Goal: Communication & Community: Answer question/provide support

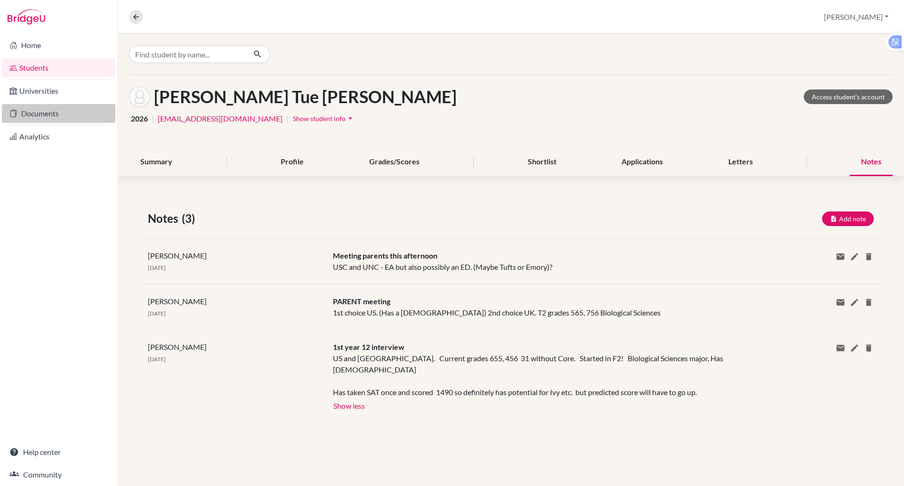
click at [39, 120] on link "Documents" at bounding box center [59, 113] width 114 height 19
click at [34, 115] on link "Documents" at bounding box center [59, 113] width 114 height 19
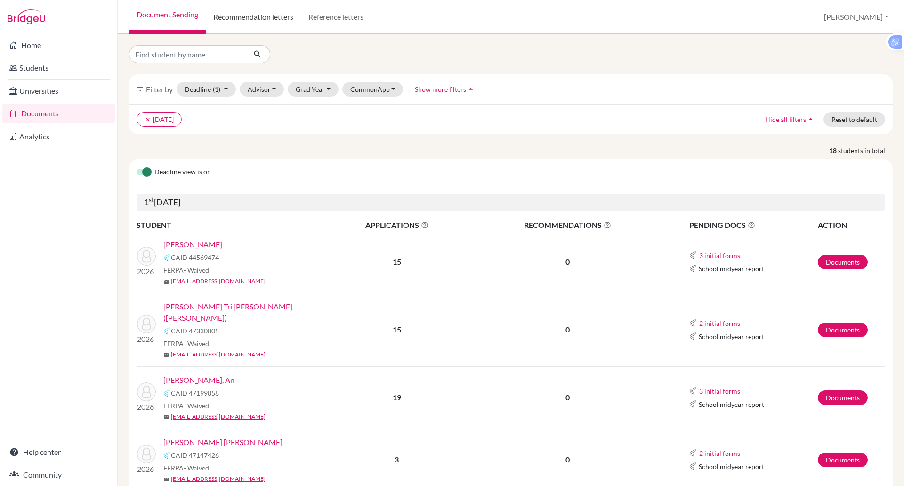
click at [260, 16] on link "Recommendation letters" at bounding box center [253, 17] width 95 height 34
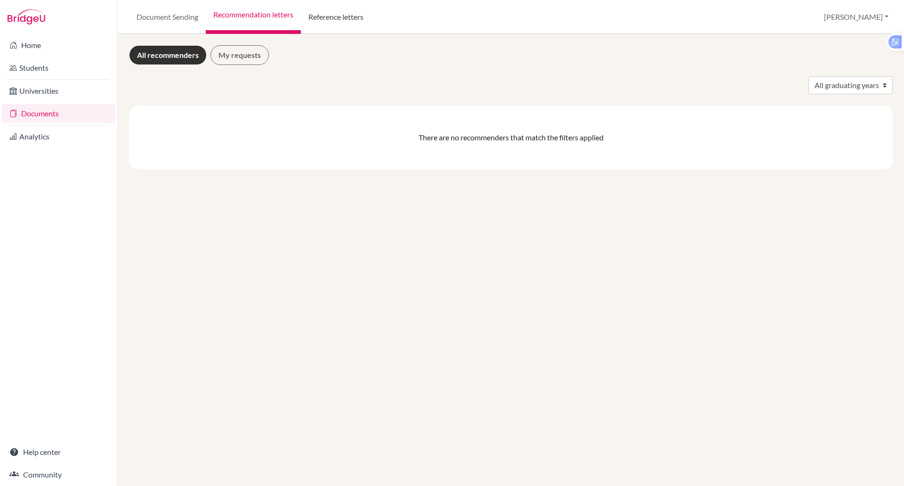
click at [341, 16] on link "Reference letters" at bounding box center [336, 17] width 70 height 34
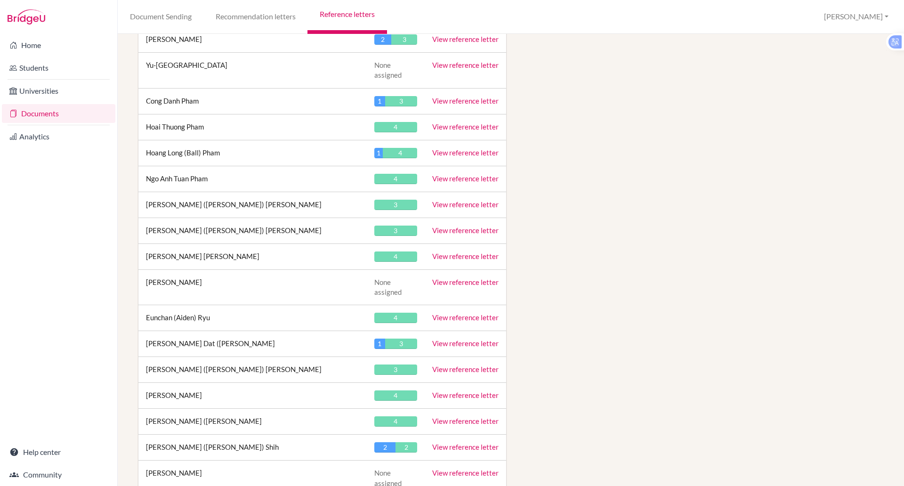
scroll to position [3601, 0]
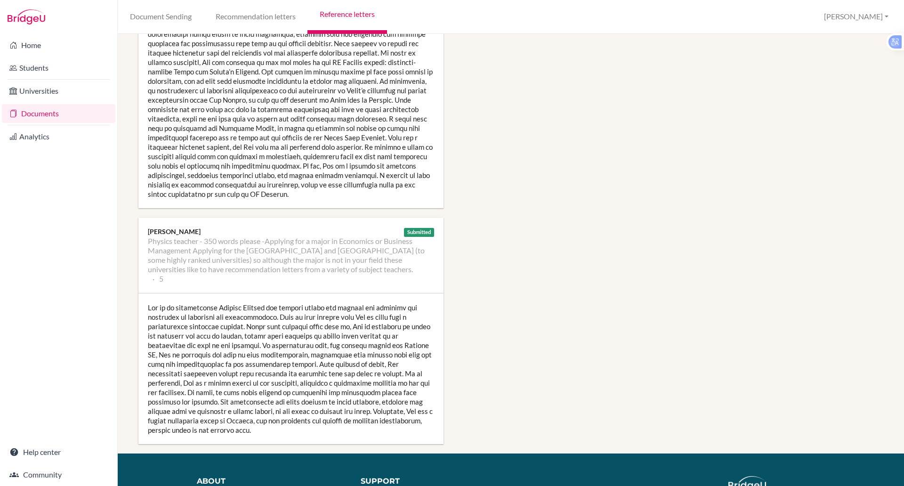
scroll to position [770, 0]
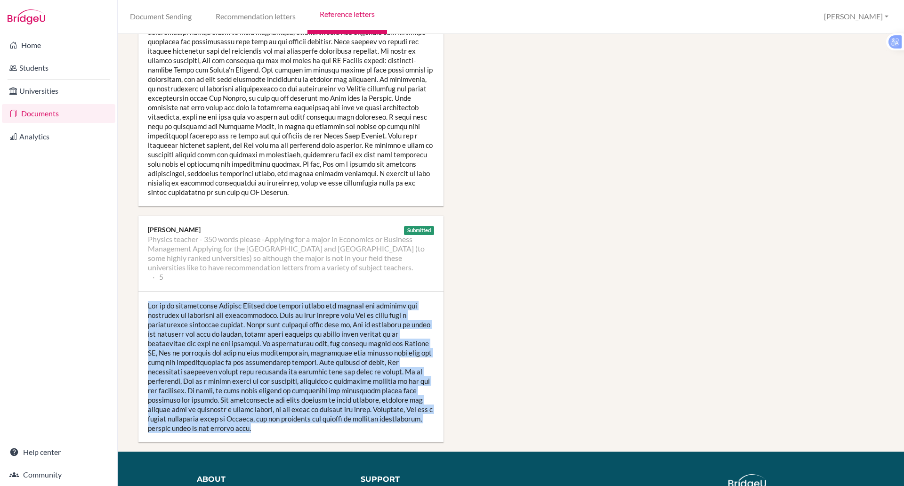
drag, startPoint x: 255, startPoint y: 401, endPoint x: 133, endPoint y: 279, distance: 172.2
copy div "Kha is an enthusiastic Physics Student who clearly enjoys the subject and relis…"
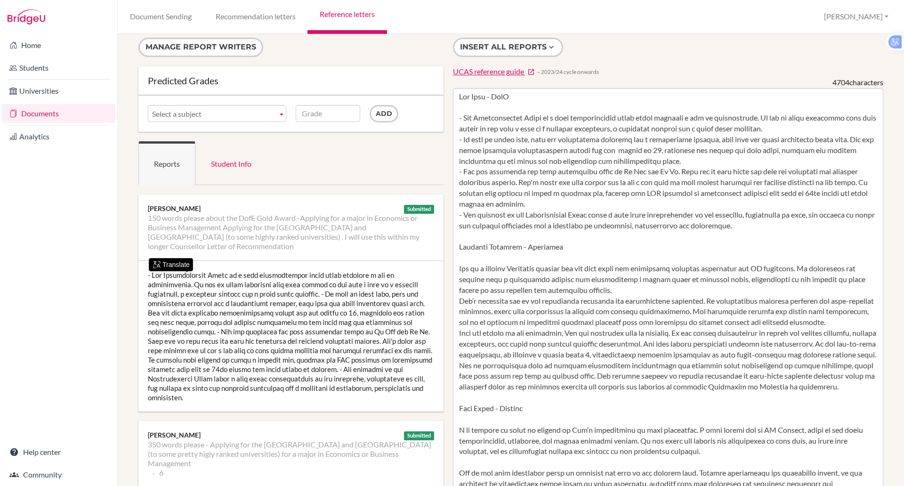
scroll to position [0, 0]
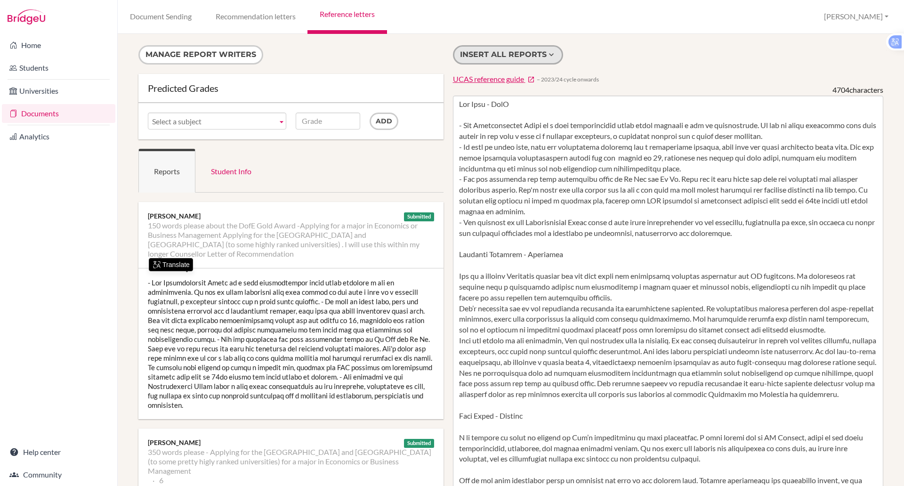
click at [551, 55] on icon at bounding box center [551, 54] width 9 height 9
click at [547, 57] on icon at bounding box center [551, 54] width 9 height 9
type textarea "[PERSON_NAME] - DofE - The International Award is a very comprehensive award wh…"
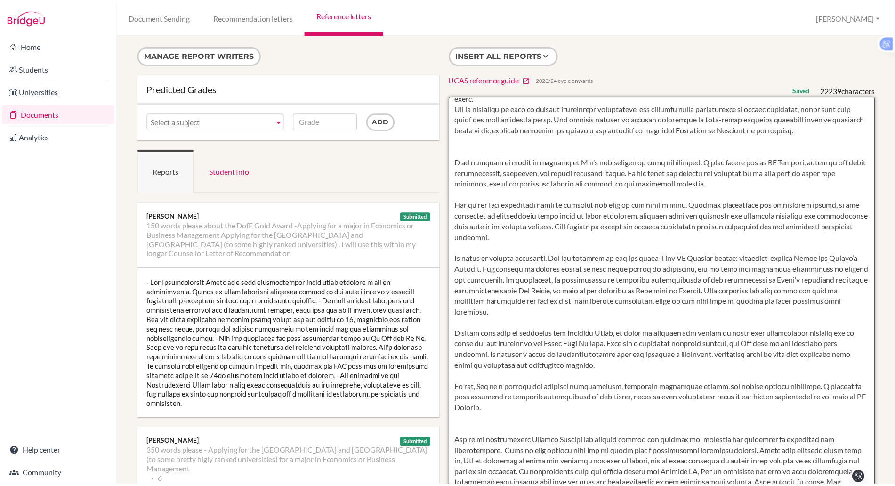
scroll to position [1692, 0]
